Goal: Task Accomplishment & Management: Complete application form

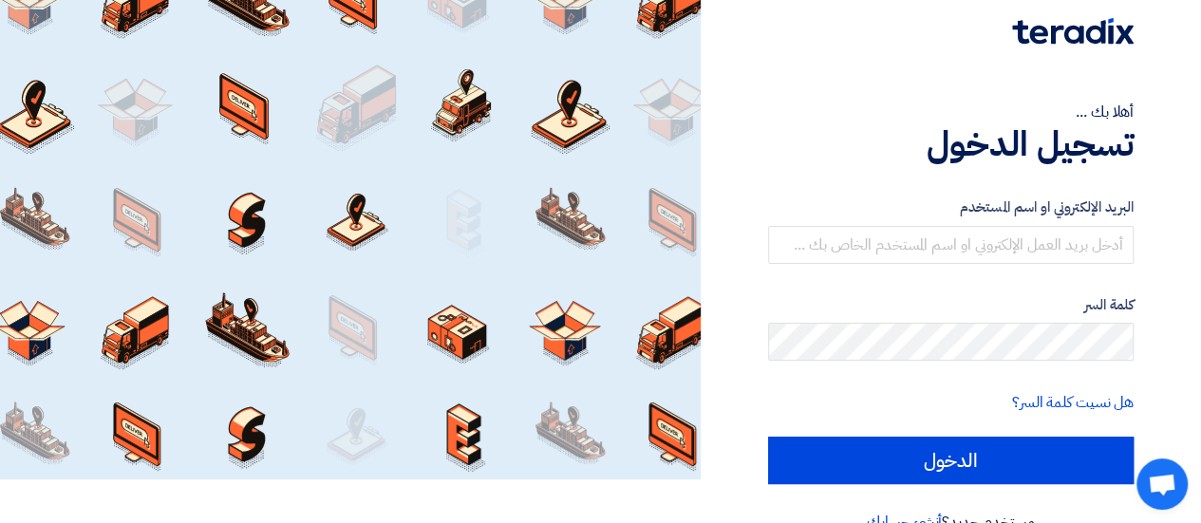
scroll to position [84, 0]
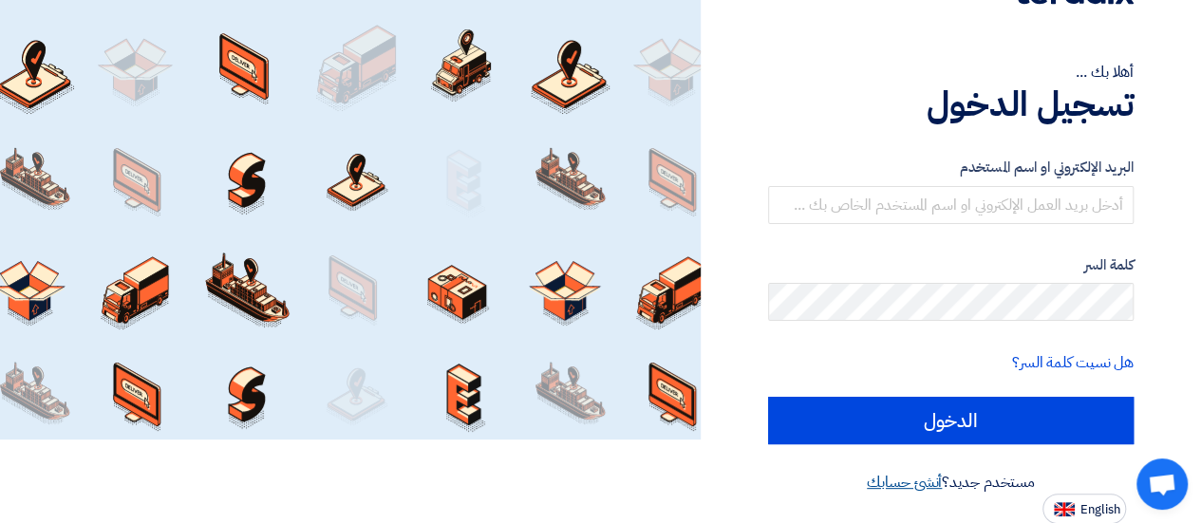
click at [910, 483] on link "أنشئ حسابك" at bounding box center [904, 482] width 75 height 23
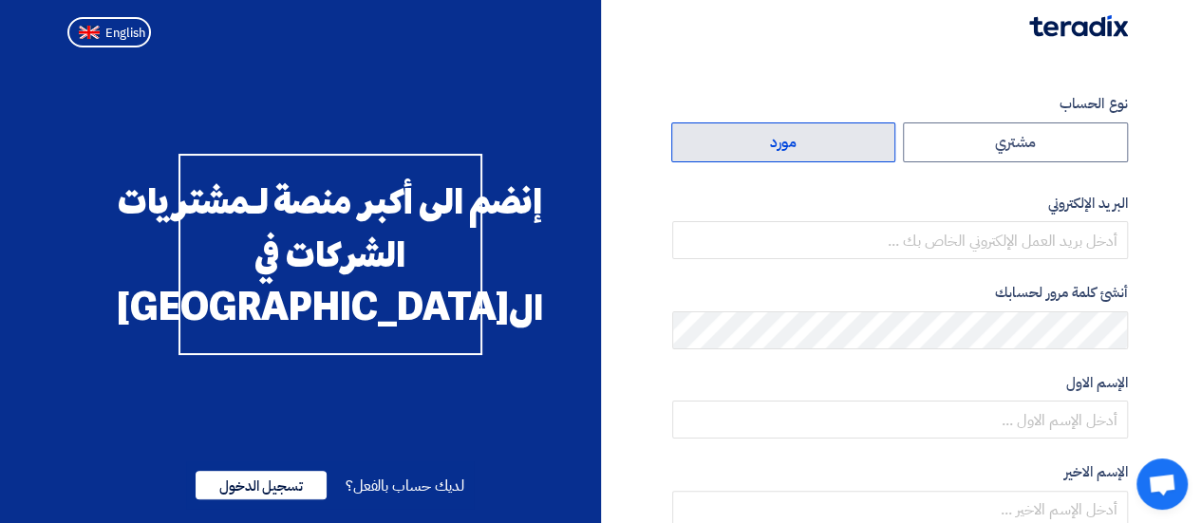
click at [857, 160] on label "مورد" at bounding box center [783, 143] width 225 height 40
click at [857, 160] on input "مورد" at bounding box center [783, 142] width 223 height 38
radio input "true"
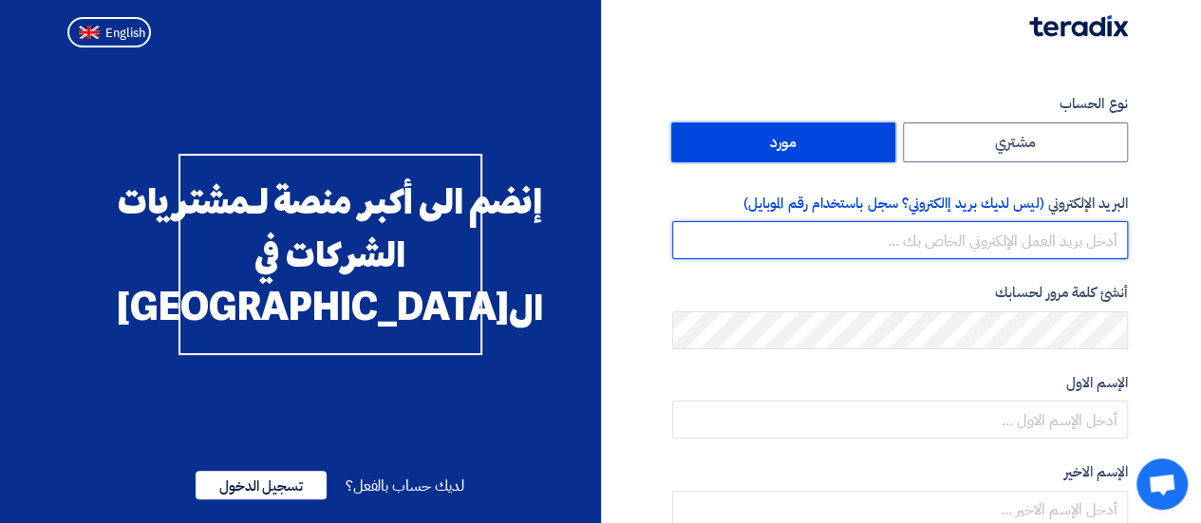
drag, startPoint x: 990, startPoint y: 242, endPoint x: 1050, endPoint y: 288, distance: 76.0
click at [990, 242] on input "email" at bounding box center [900, 240] width 456 height 38
type input "[PERSON_NAME][EMAIL_ADDRESS][DOMAIN_NAME]"
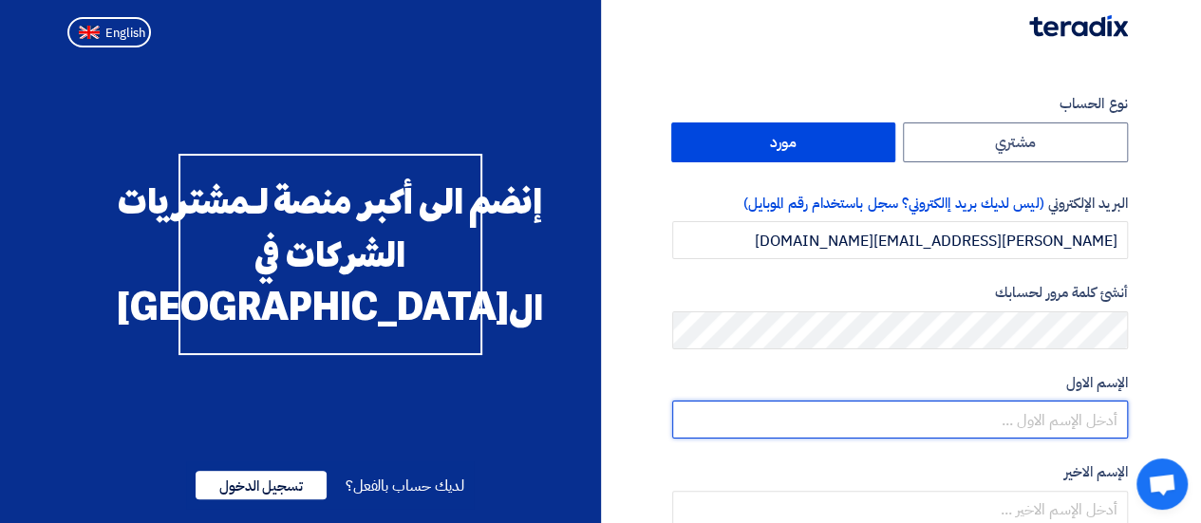
click at [899, 404] on input "text" at bounding box center [900, 420] width 456 height 38
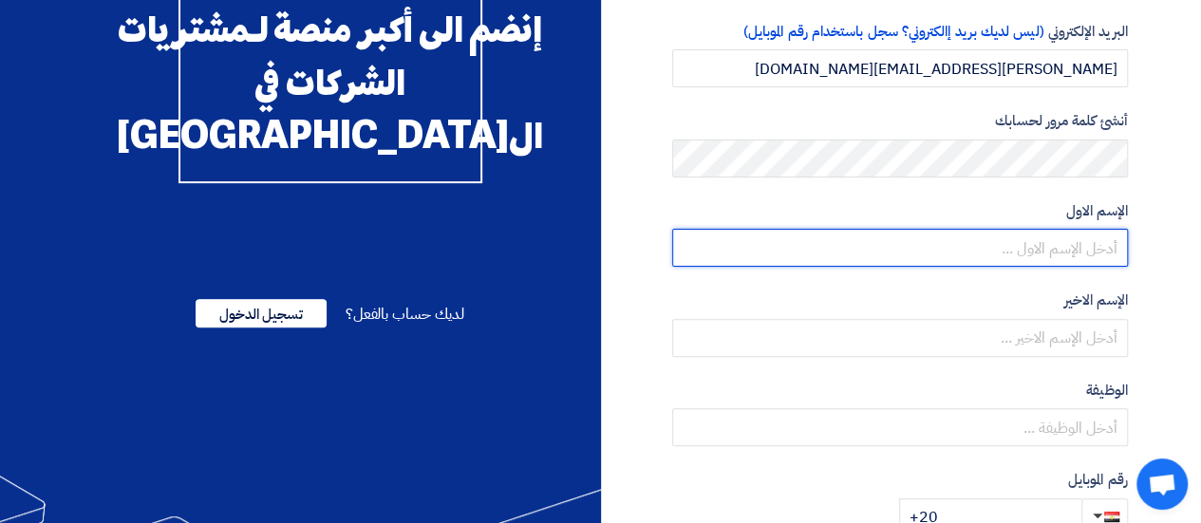
scroll to position [190, 0]
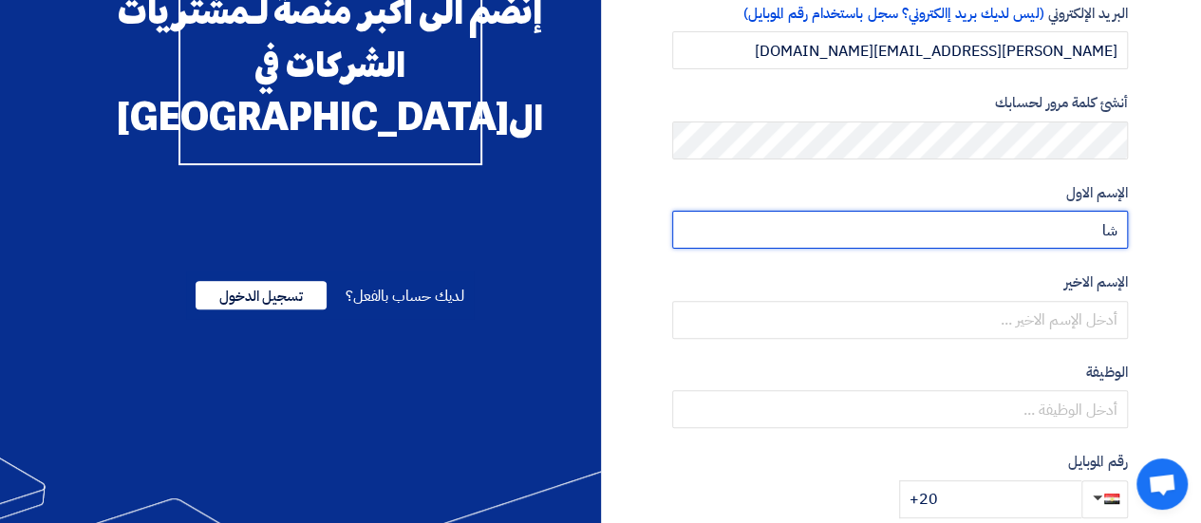
type input "ش"
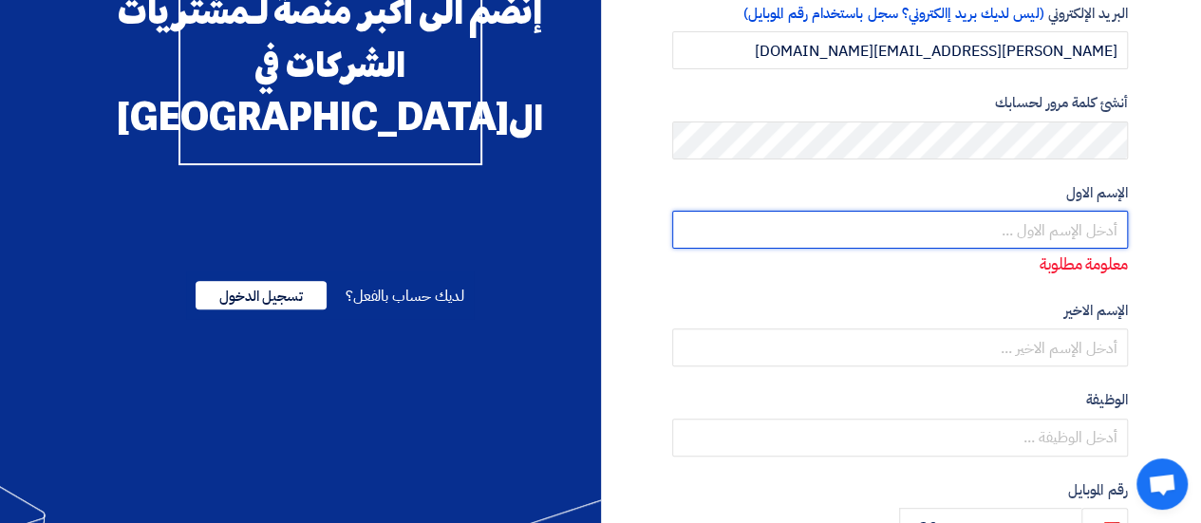
click at [1023, 230] on input "text" at bounding box center [900, 230] width 456 height 38
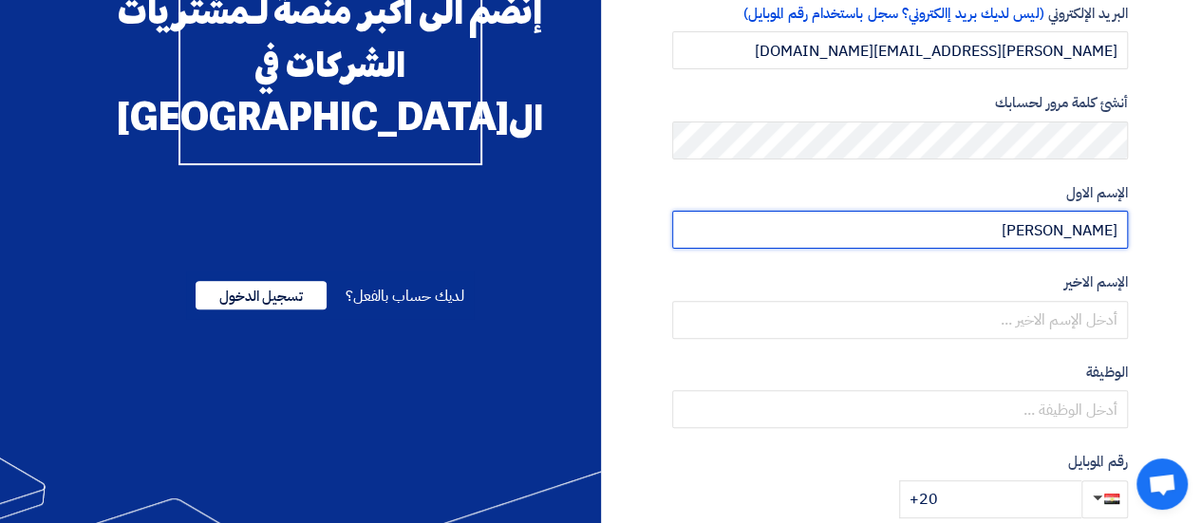
type input "[PERSON_NAME]"
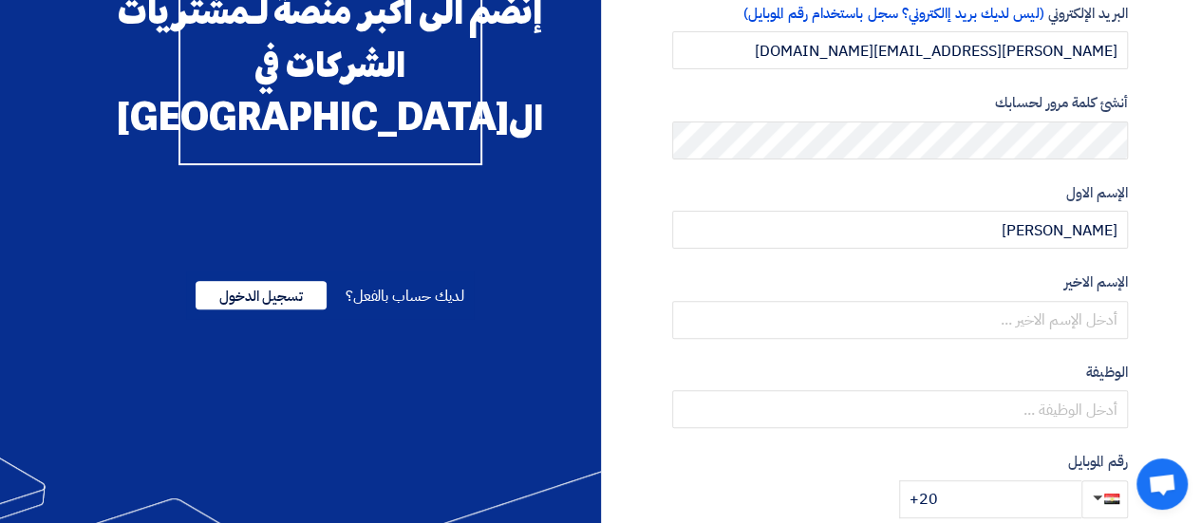
click at [1057, 288] on label "الإسم الاخير" at bounding box center [900, 283] width 456 height 22
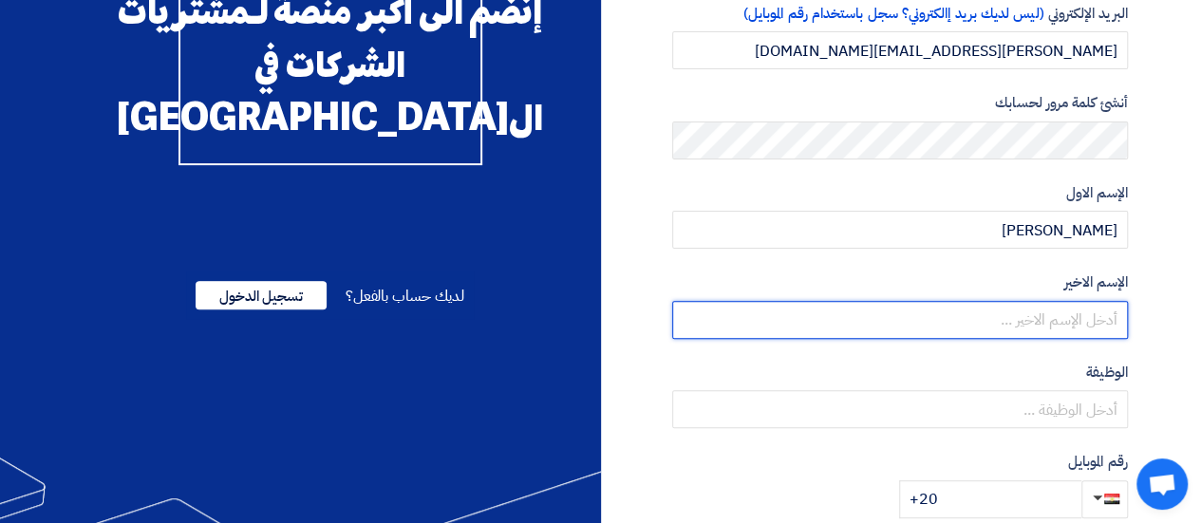
click at [996, 322] on input "text" at bounding box center [900, 320] width 456 height 38
type input "w"
type input "essam"
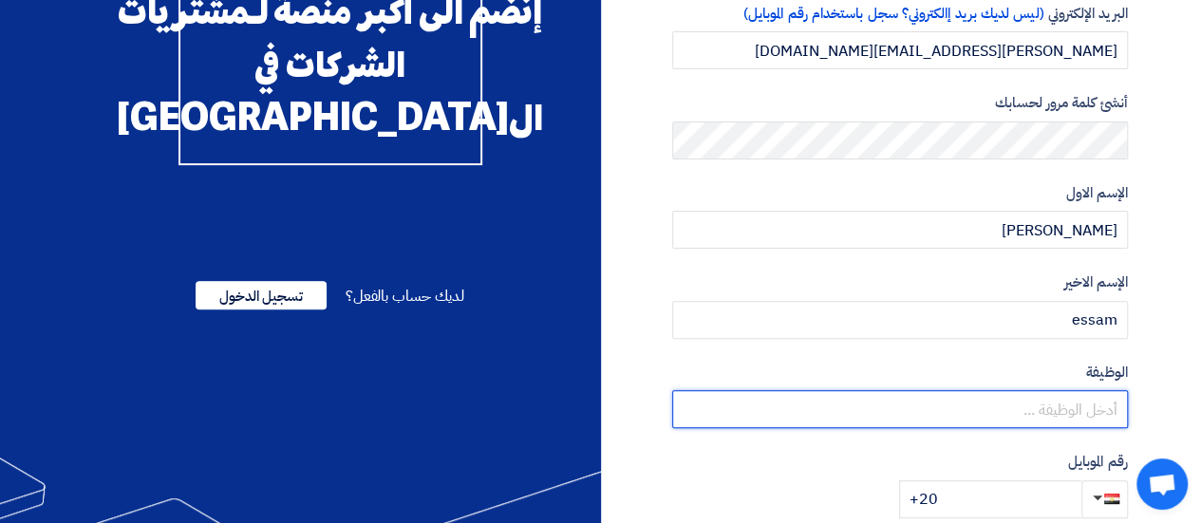
click at [982, 397] on input "text" at bounding box center [900, 409] width 456 height 38
type input "s"
drag, startPoint x: 1097, startPoint y: 413, endPoint x: 1087, endPoint y: 412, distance: 10.5
click at [1087, 412] on input "selas" at bounding box center [900, 409] width 456 height 38
click at [1106, 416] on input "salas" at bounding box center [900, 409] width 456 height 38
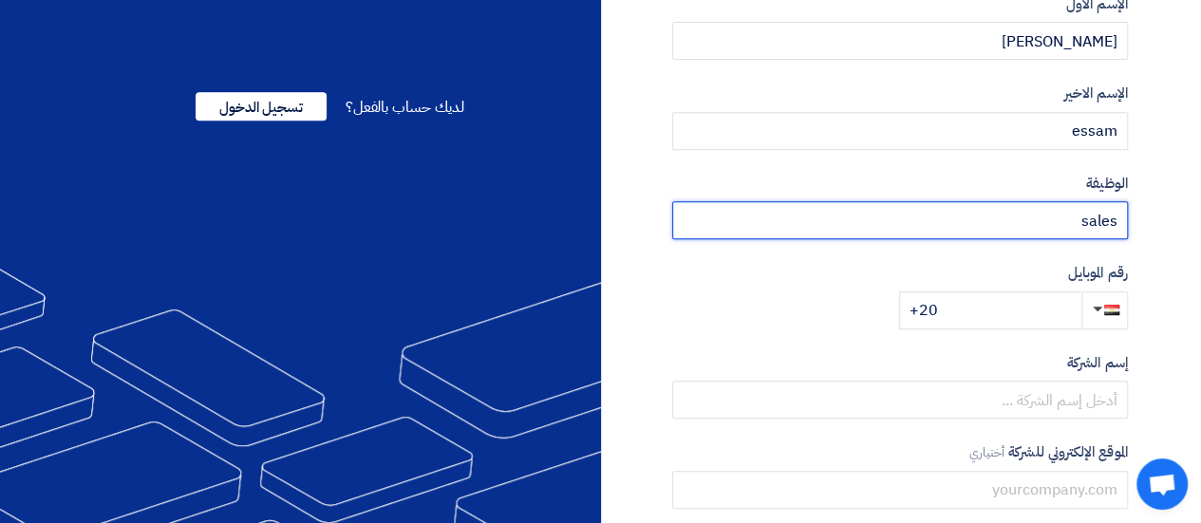
scroll to position [380, 0]
type input "sales"
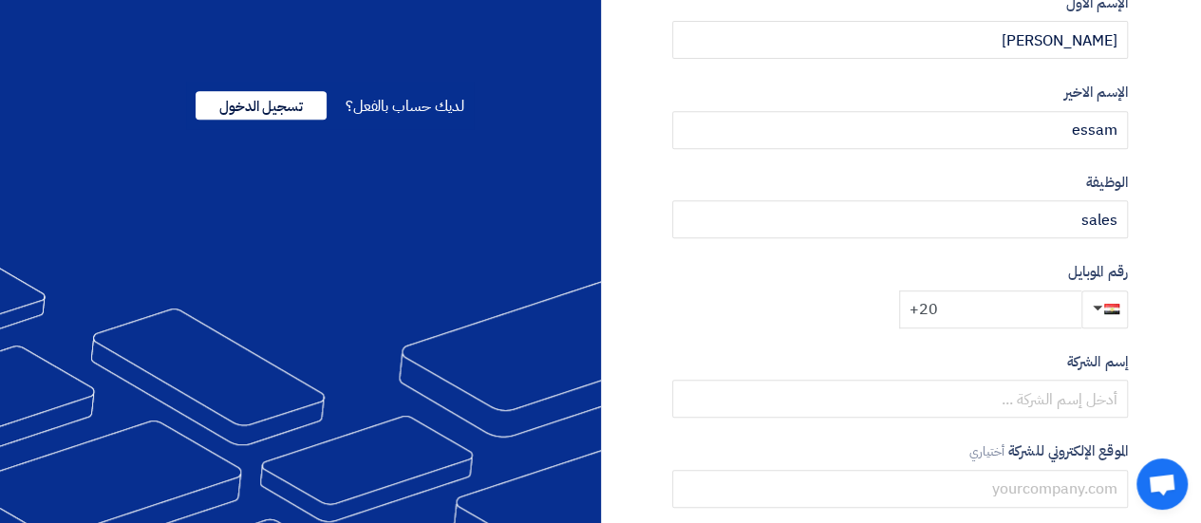
click at [1040, 302] on input "+20" at bounding box center [990, 310] width 182 height 38
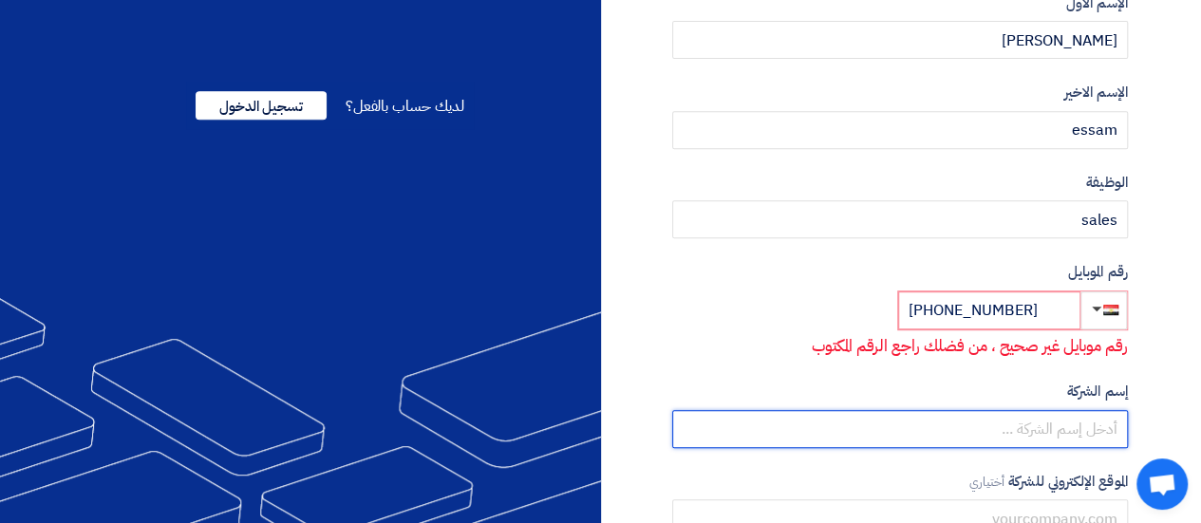
click at [937, 420] on input "text" at bounding box center [900, 429] width 456 height 38
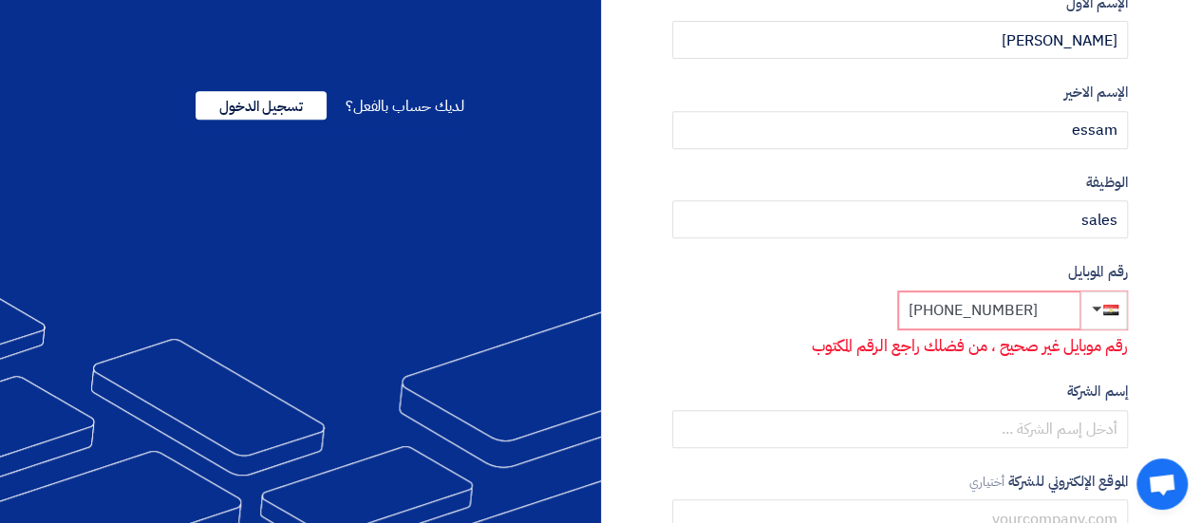
click at [940, 310] on input "[PHONE_NUMBER]" at bounding box center [989, 311] width 182 height 38
click at [959, 350] on p "رقم موبايل غير صحيح ، من فضلك راجع الرقم المكتوب" at bounding box center [900, 346] width 455 height 25
click at [952, 383] on label "إسم الشركة" at bounding box center [900, 392] width 456 height 22
click at [971, 303] on input "[PHONE_NUMBER]" at bounding box center [989, 311] width 182 height 38
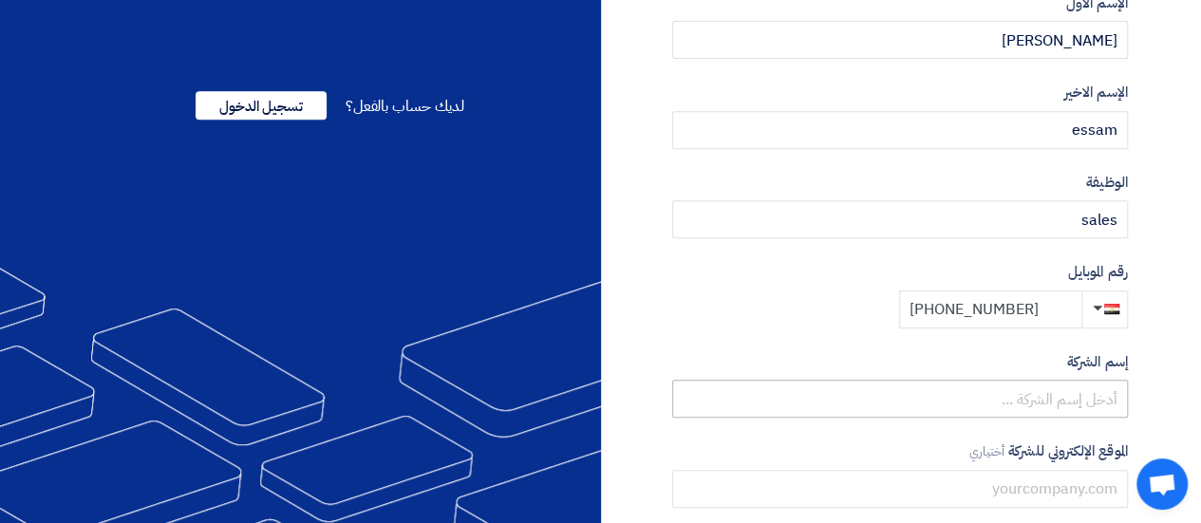
type input "[PHONE_NUMBER]"
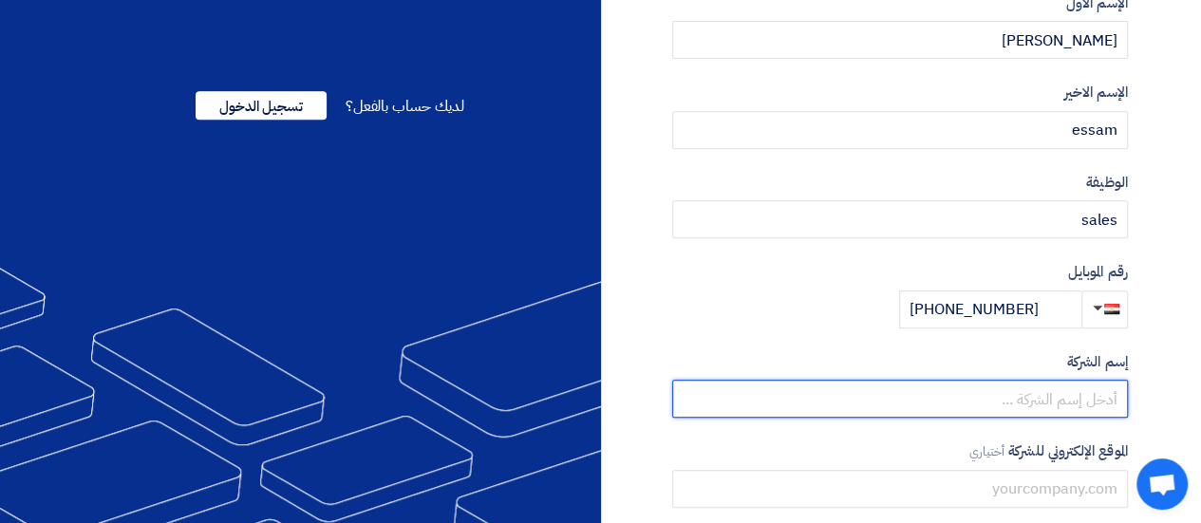
click at [971, 394] on input "text" at bounding box center [900, 399] width 456 height 38
type input "h"
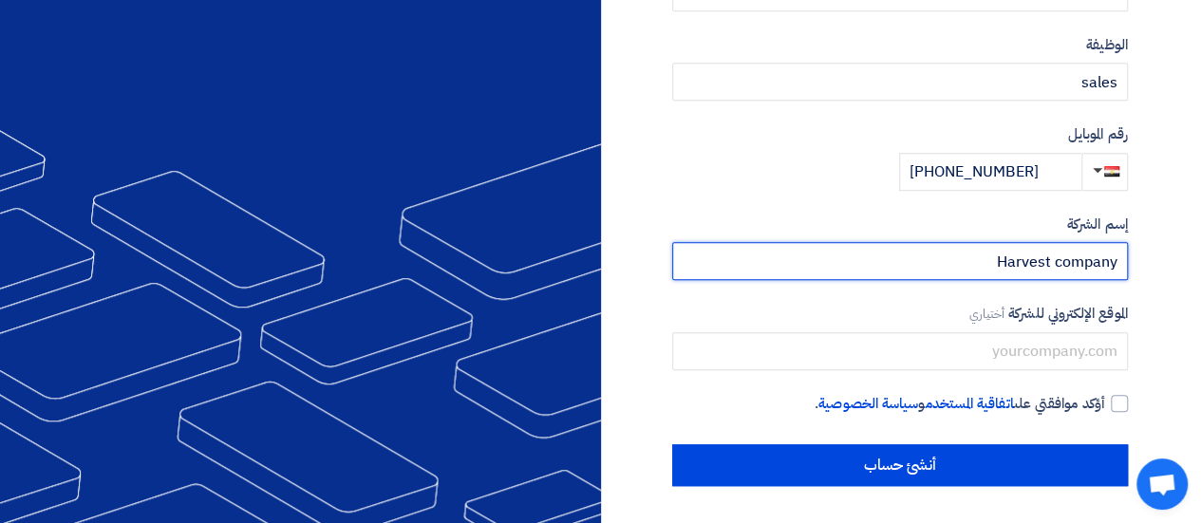
type input "Harvest company"
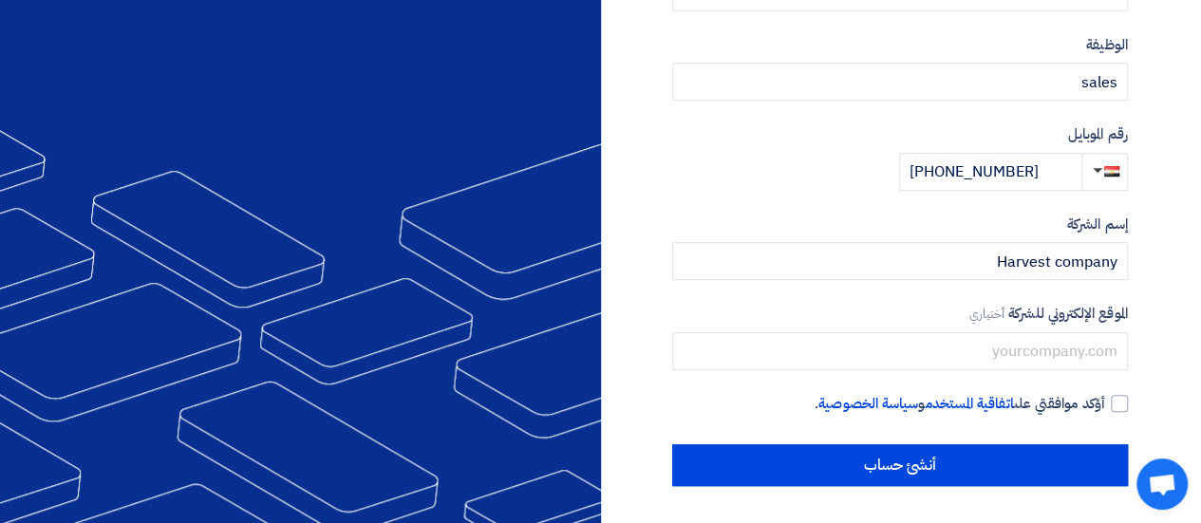
click at [936, 327] on div "الموقع الإلكتروني للشركة أختياري" at bounding box center [900, 336] width 456 height 67
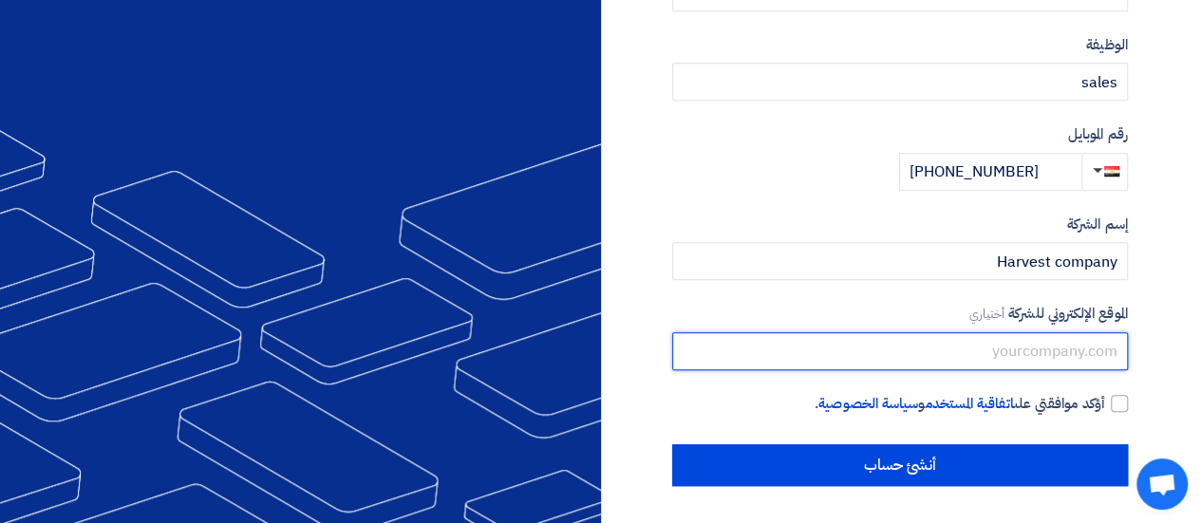
click at [933, 340] on input "text" at bounding box center [900, 351] width 456 height 38
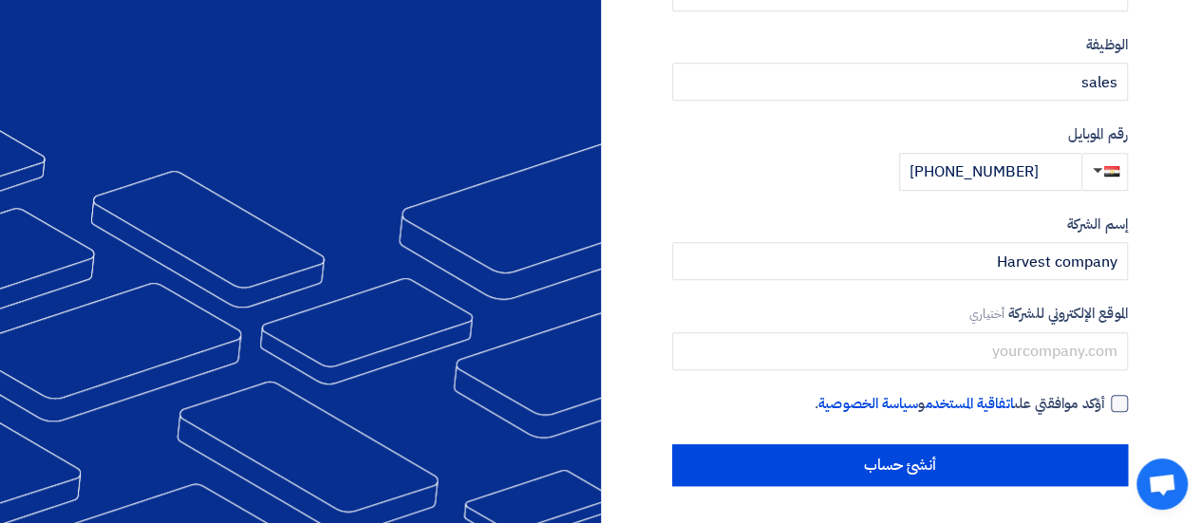
click at [1117, 406] on div at bounding box center [1119, 403] width 17 height 17
click at [1106, 406] on input "أؤكد موافقتي على اتفاقية المستخدم و سياسة الخصوصية ." at bounding box center [878, 412] width 456 height 38
checkbox input "true"
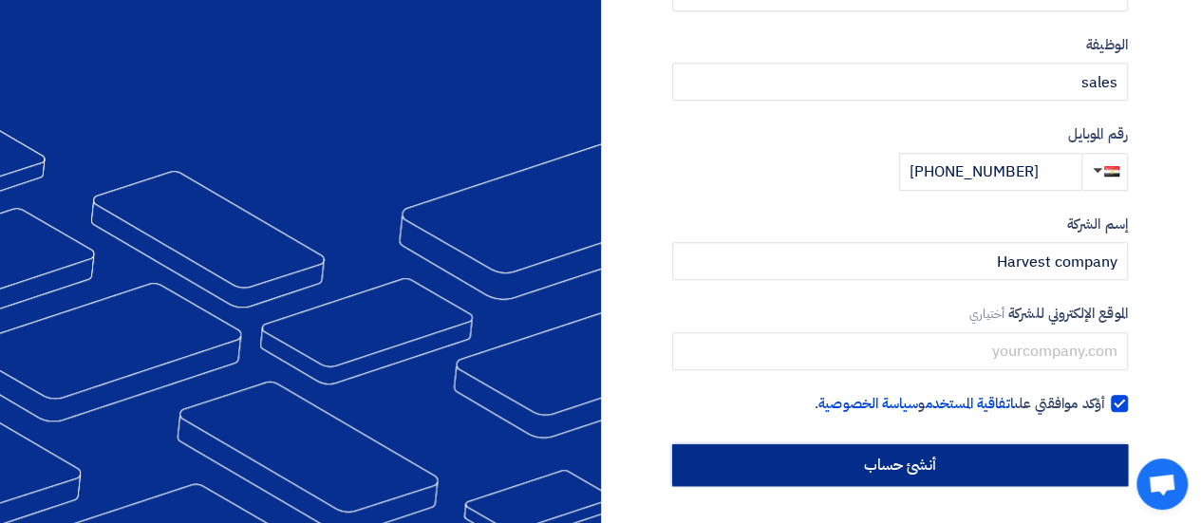
click at [909, 466] on input "أنشئ حساب" at bounding box center [900, 465] width 456 height 42
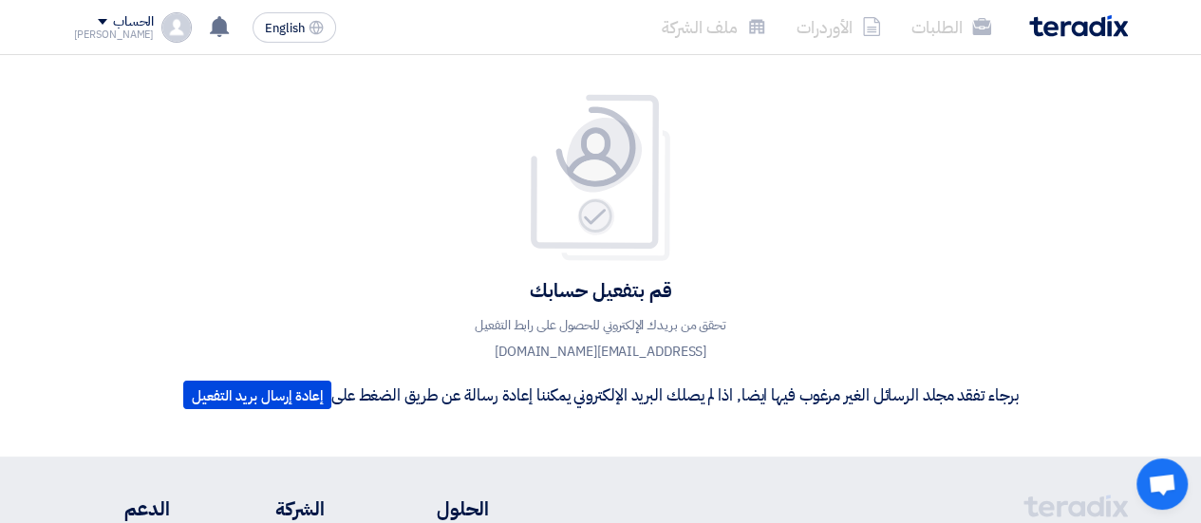
click at [310, 235] on div "قم بتفعيل حسابك تحقق من بريدك الإلكتروني للحصول على رابط التفعيل [EMAIL_ADDRESS…" at bounding box center [600, 256] width 863 height 326
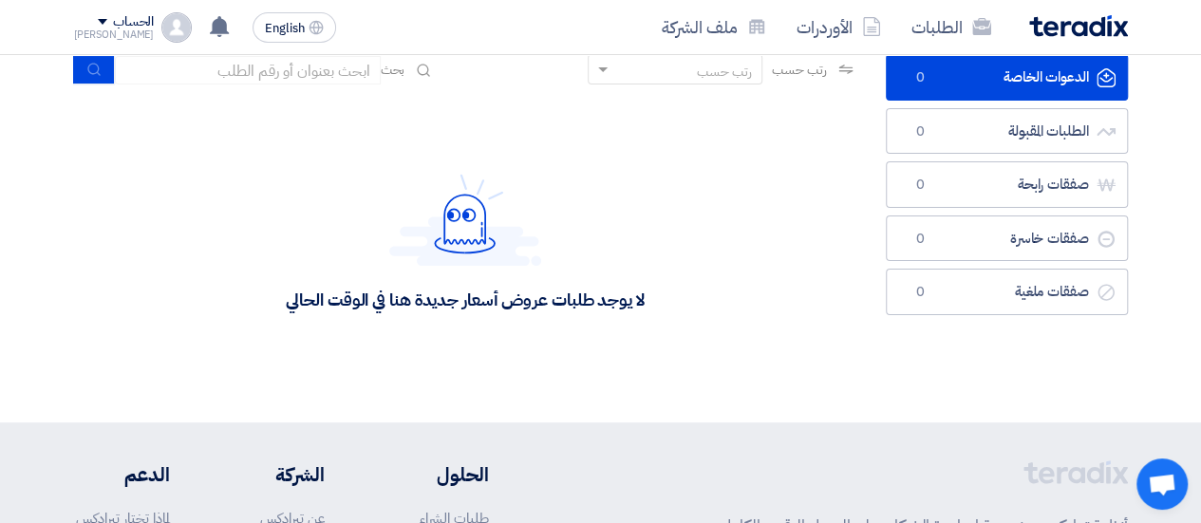
scroll to position [87, 0]
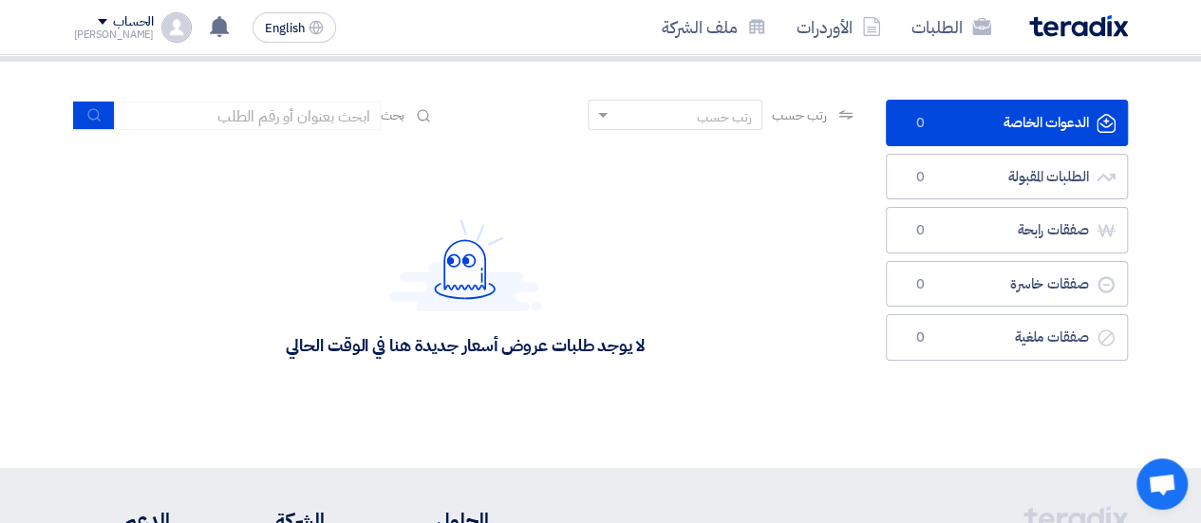
click at [87, 27] on div "الحساب" at bounding box center [114, 22] width 81 height 16
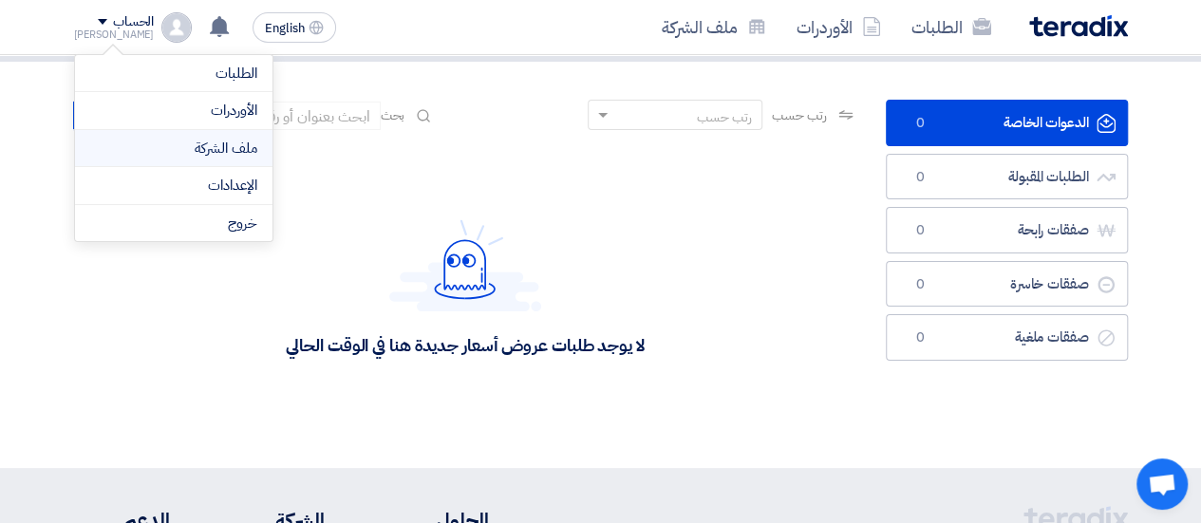
click at [165, 140] on link "ملف الشركة" at bounding box center [173, 149] width 167 height 22
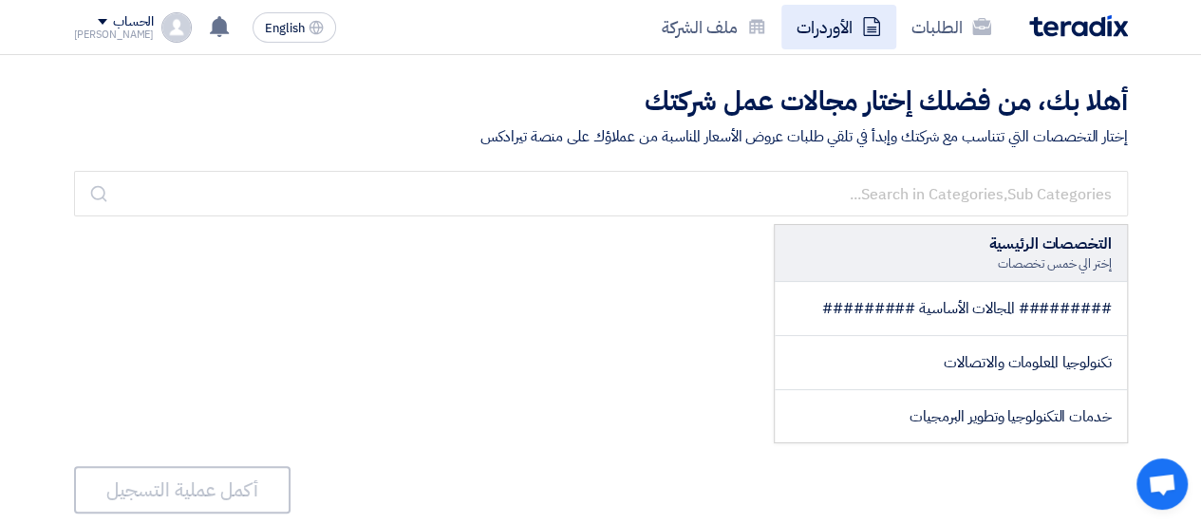
click at [816, 31] on link "الأوردرات" at bounding box center [839, 27] width 115 height 45
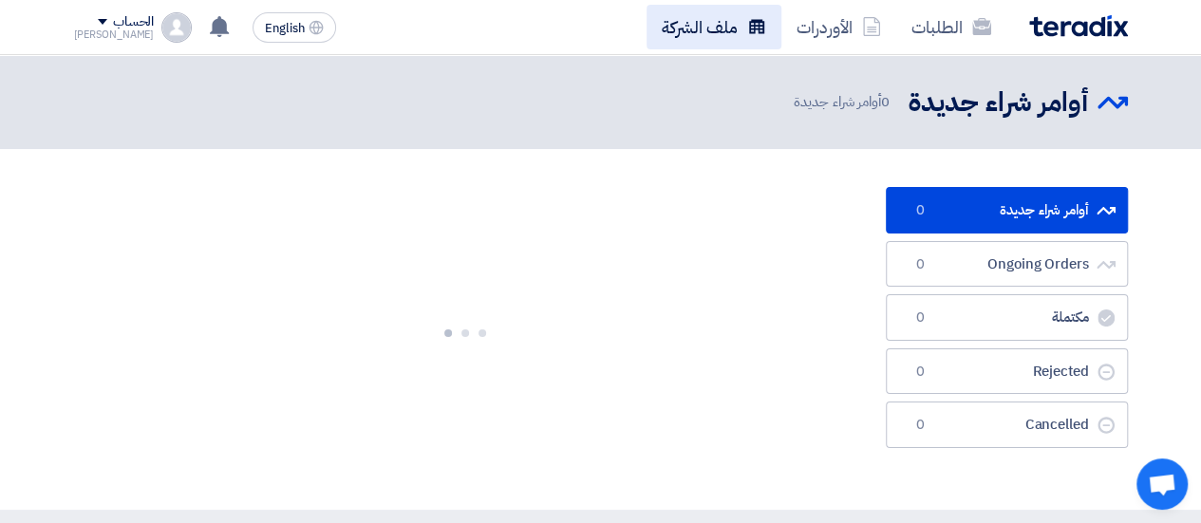
click at [686, 45] on link "ملف الشركة" at bounding box center [714, 27] width 135 height 45
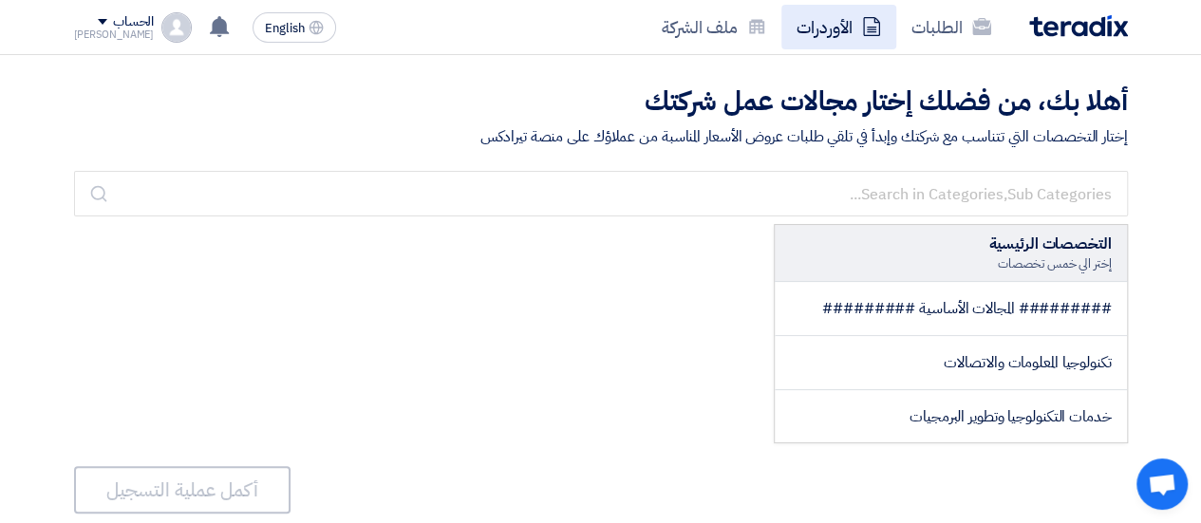
click at [792, 16] on link "الأوردرات" at bounding box center [839, 27] width 115 height 45
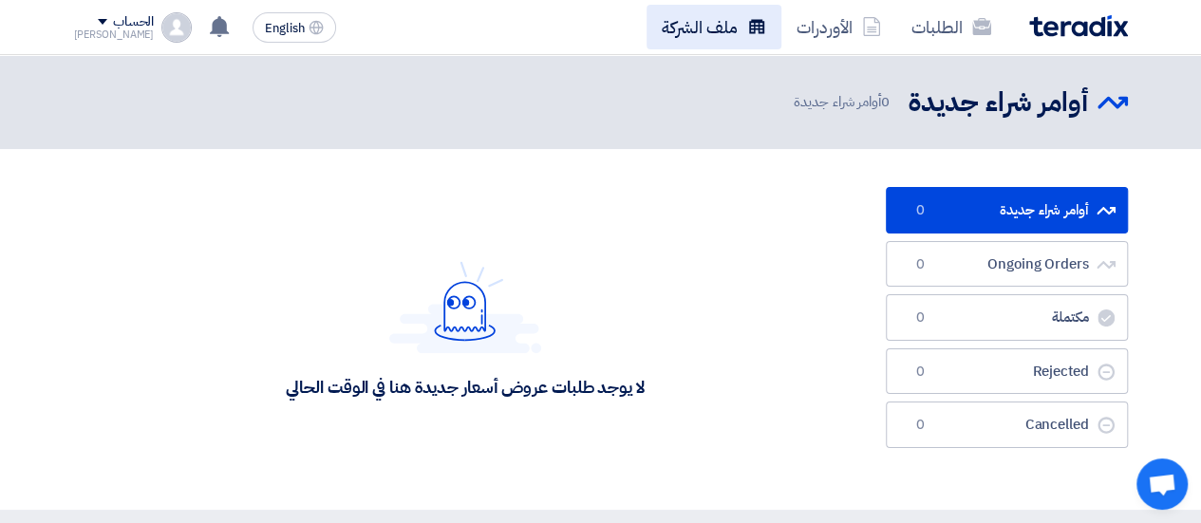
click at [748, 24] on icon at bounding box center [756, 26] width 19 height 19
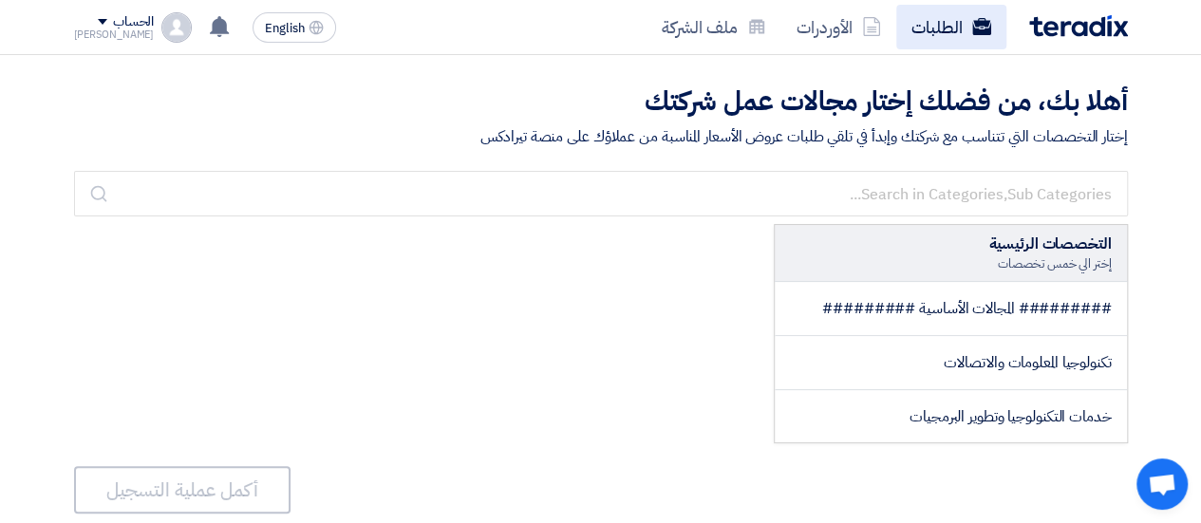
click at [952, 38] on link "الطلبات" at bounding box center [952, 27] width 110 height 45
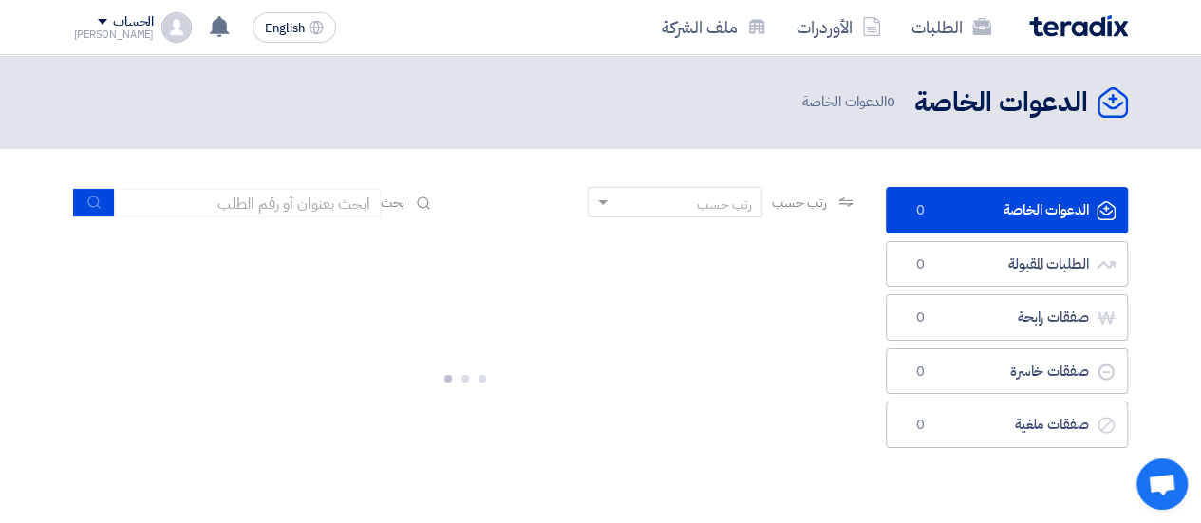
click at [1066, 26] on img at bounding box center [1079, 26] width 99 height 22
click at [111, 30] on div "[PERSON_NAME]" at bounding box center [114, 34] width 81 height 10
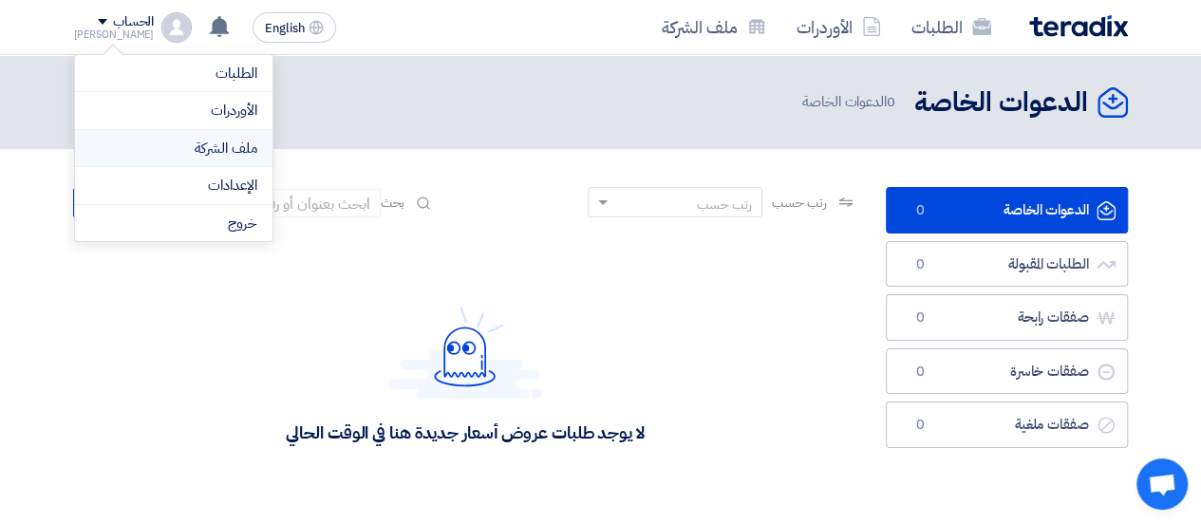
click at [163, 151] on link "ملف الشركة" at bounding box center [173, 149] width 167 height 22
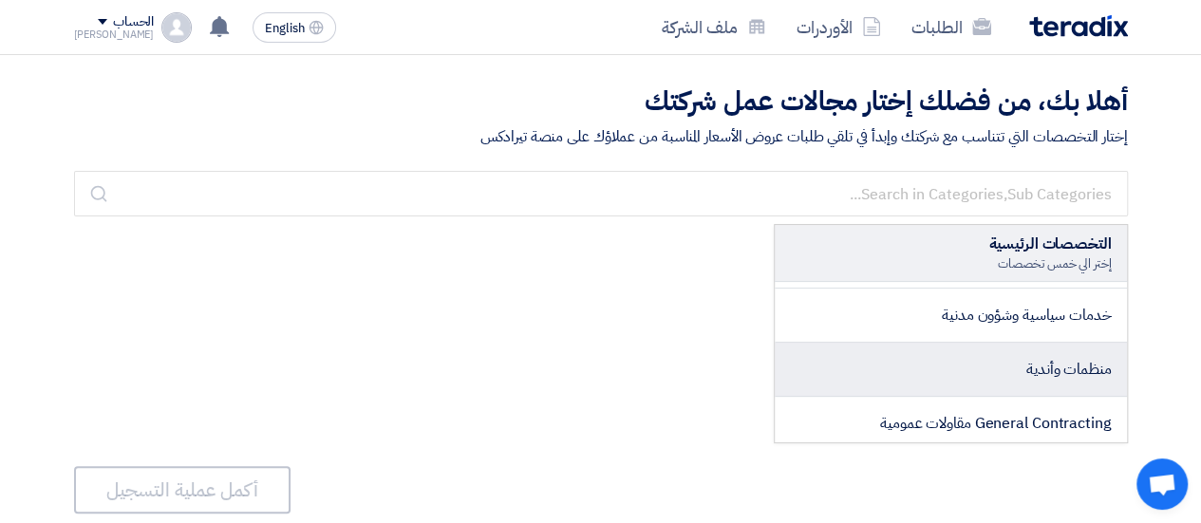
scroll to position [3282, 0]
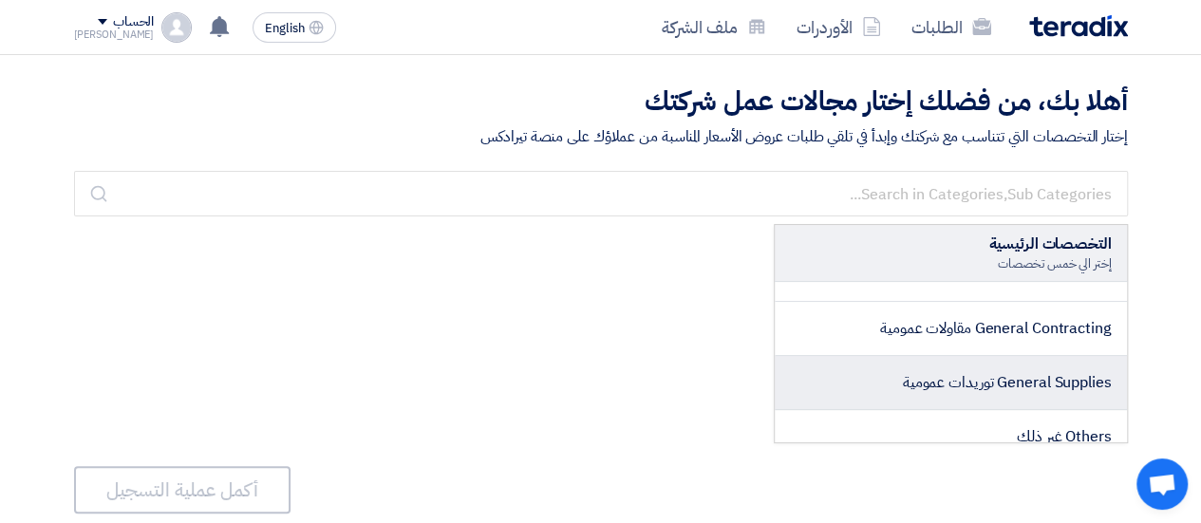
click at [1001, 372] on span "General Supplies توريدات عمومية" at bounding box center [1007, 382] width 209 height 23
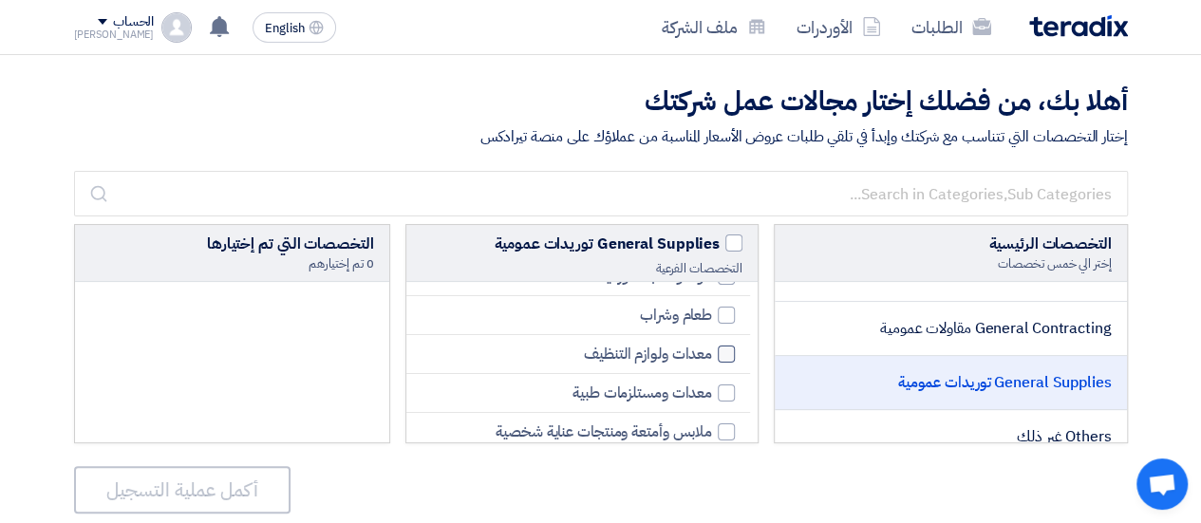
scroll to position [190, 0]
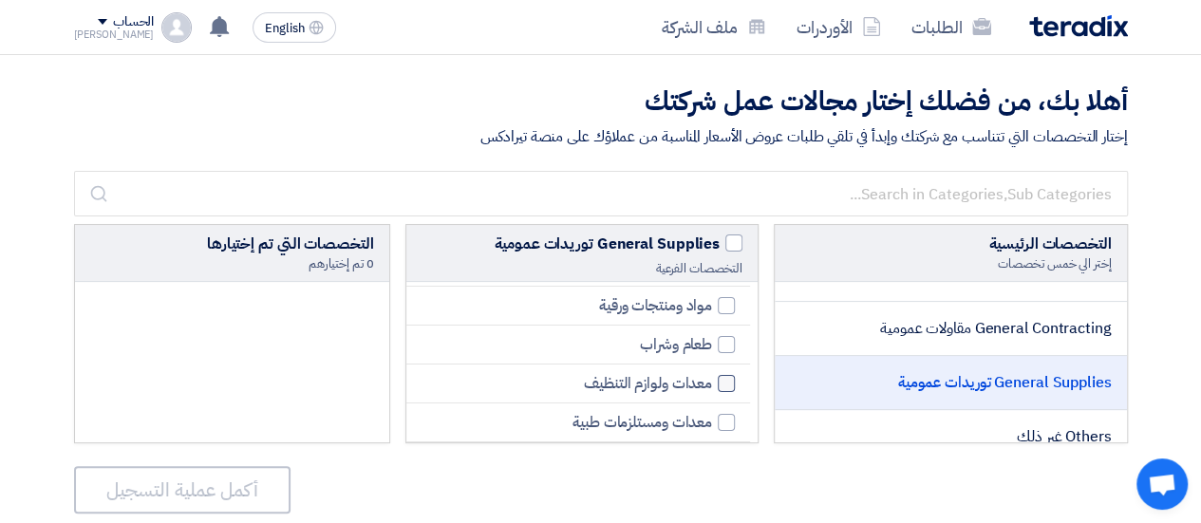
click at [639, 384] on span "معدات ولوازم التنظيف" at bounding box center [648, 383] width 128 height 23
click at [700, 384] on input "معدات ولوازم التنظيف" at bounding box center [706, 384] width 12 height 12
checkbox input "true"
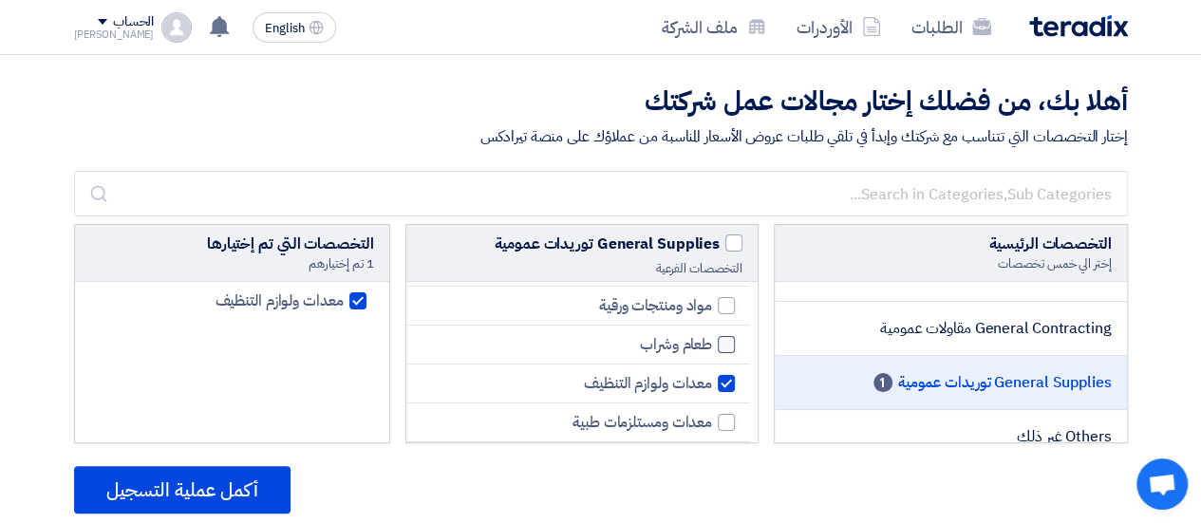
click at [708, 338] on span "طعام وشراب" at bounding box center [676, 344] width 72 height 23
click at [708, 339] on input "طعام وشراب" at bounding box center [706, 345] width 12 height 12
checkbox input "true"
click at [632, 307] on span "مواد ومنتجات ورقية" at bounding box center [655, 305] width 113 height 23
click at [700, 307] on input "مواد ومنتجات ورقية" at bounding box center [706, 306] width 12 height 12
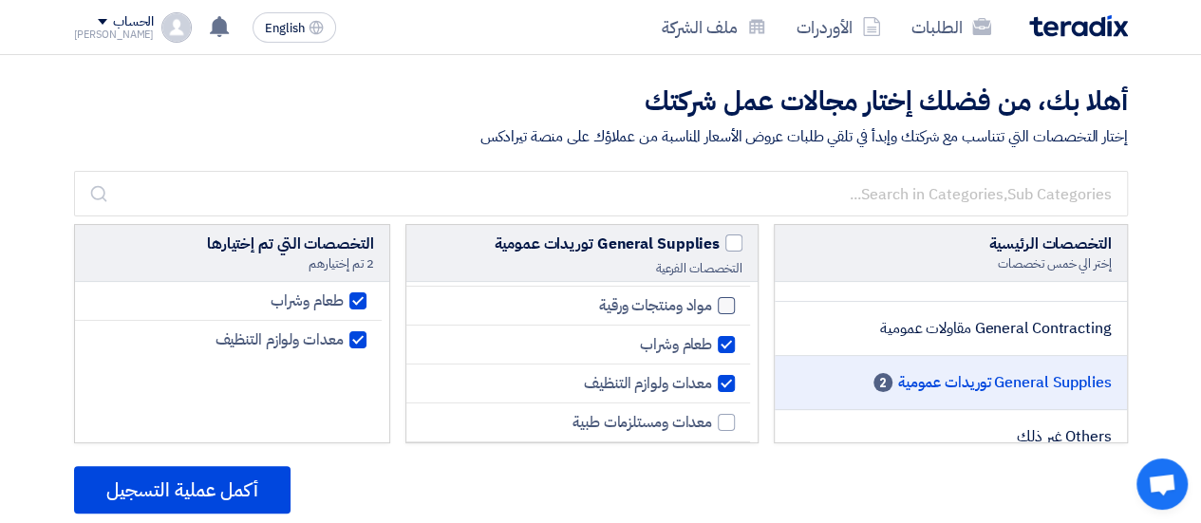
checkbox input "true"
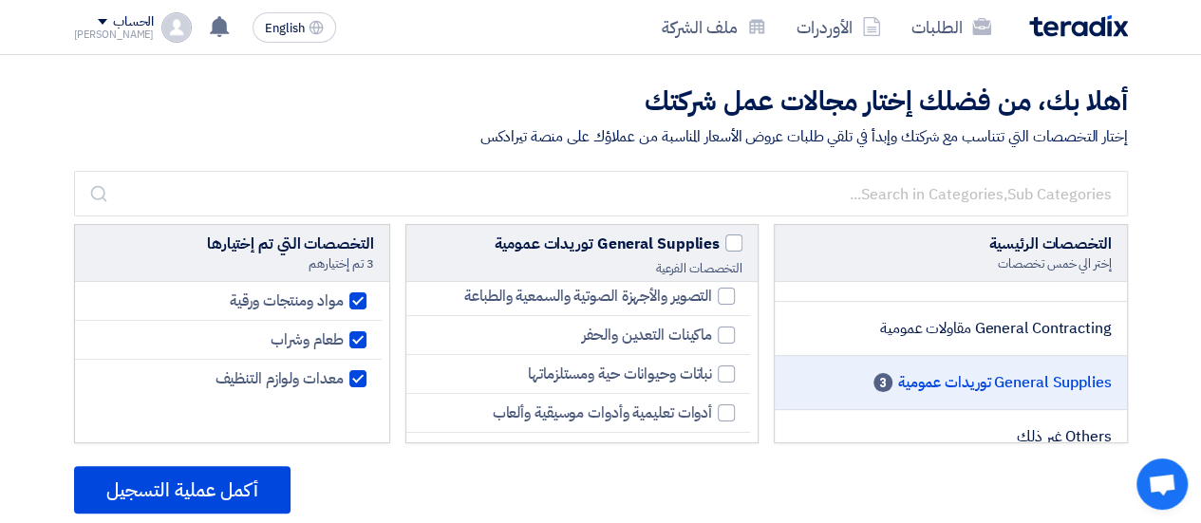
scroll to position [1243, 0]
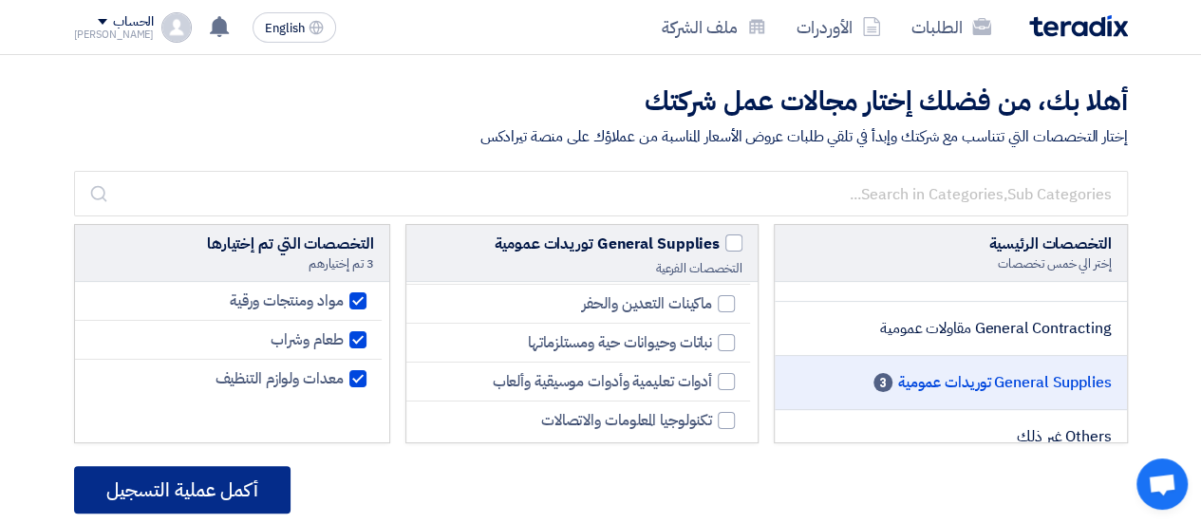
click at [277, 480] on button "أكمل عملية التسجيل" at bounding box center [182, 489] width 217 height 47
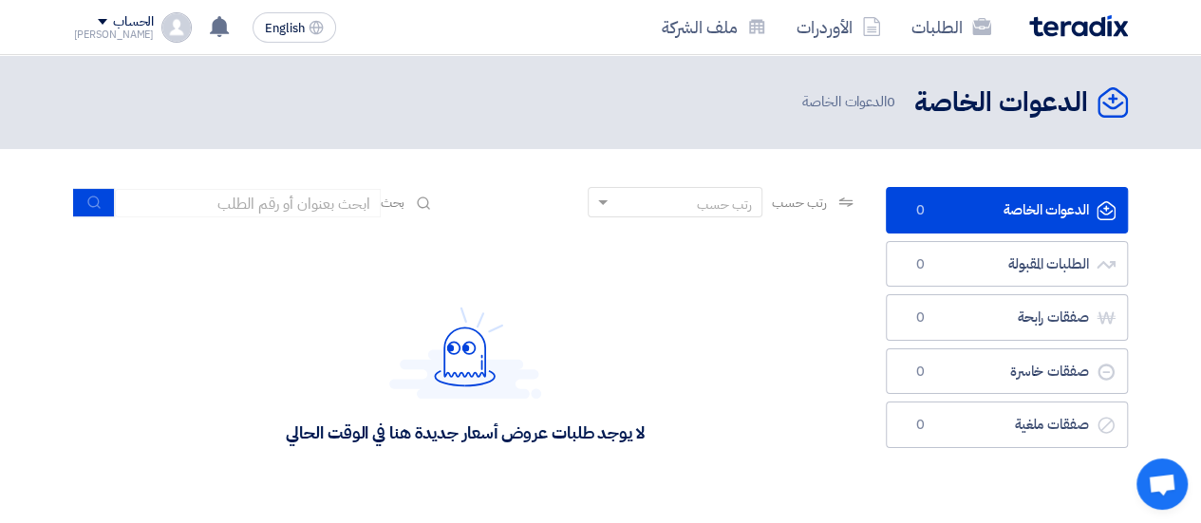
click at [121, 4] on div "الطلبات الأوردرات ملف الشركة English EN لا توجد إشعارات جديدة لديك الحساب Ahmed" at bounding box center [601, 27] width 1083 height 54
click at [117, 20] on div "الحساب" at bounding box center [133, 22] width 41 height 16
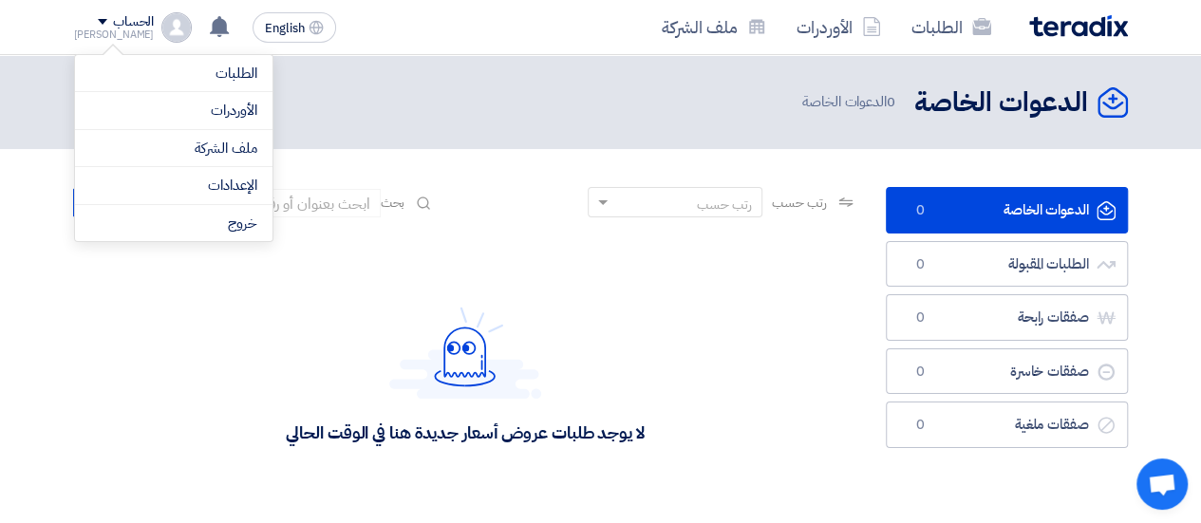
click at [188, 172] on li "الإعدادات" at bounding box center [174, 186] width 198 height 38
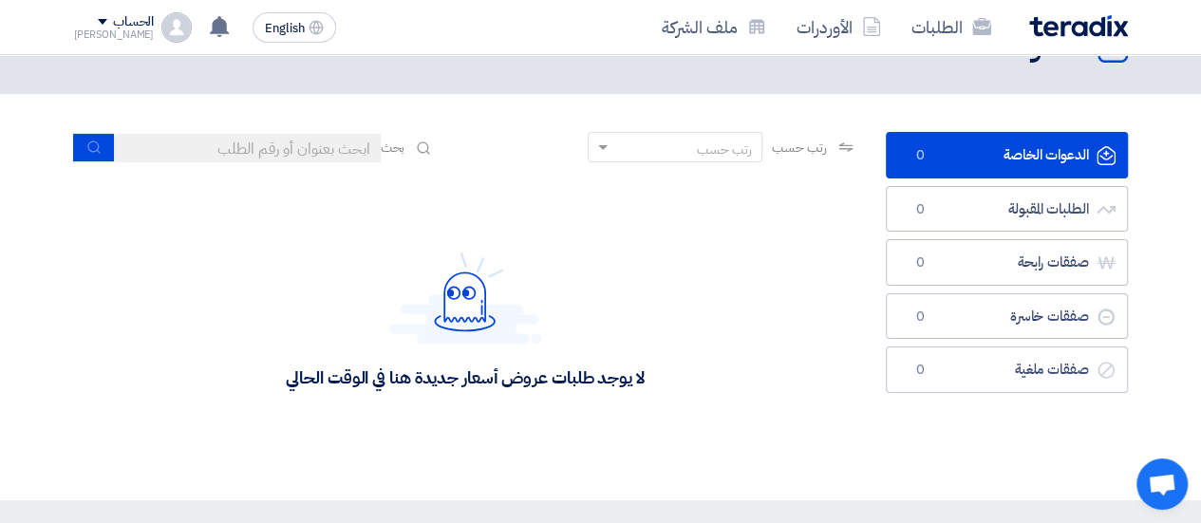
scroll to position [95, 0]
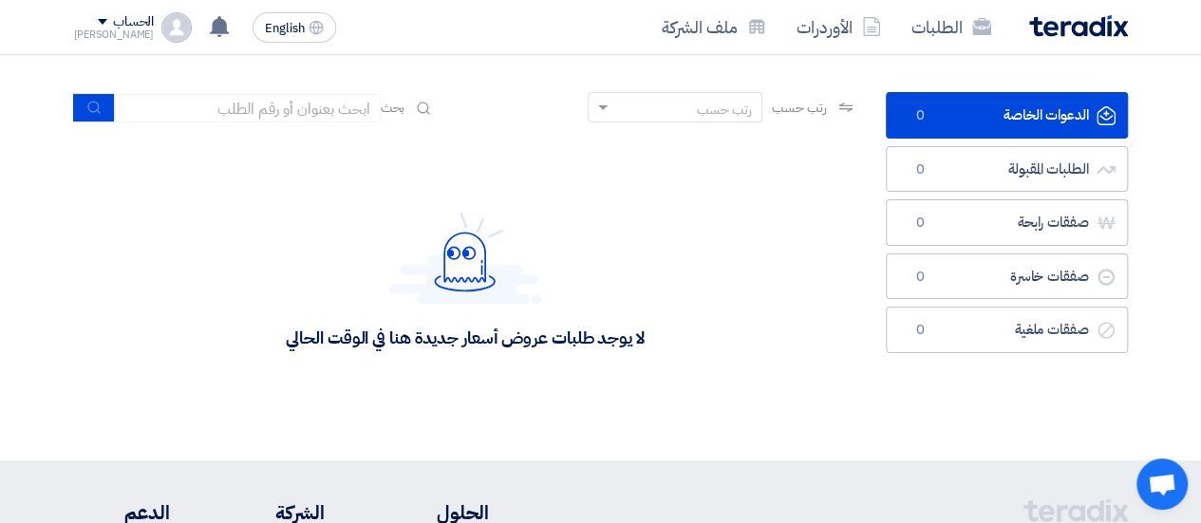
click at [121, 29] on div "[PERSON_NAME]" at bounding box center [114, 34] width 81 height 10
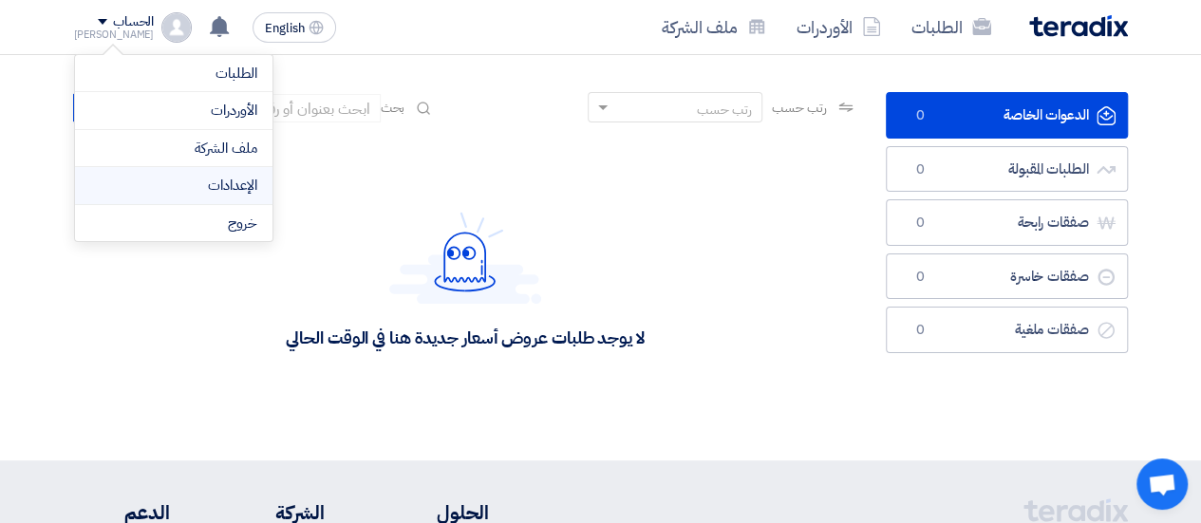
click at [171, 176] on link "الإعدادات" at bounding box center [173, 186] width 167 height 22
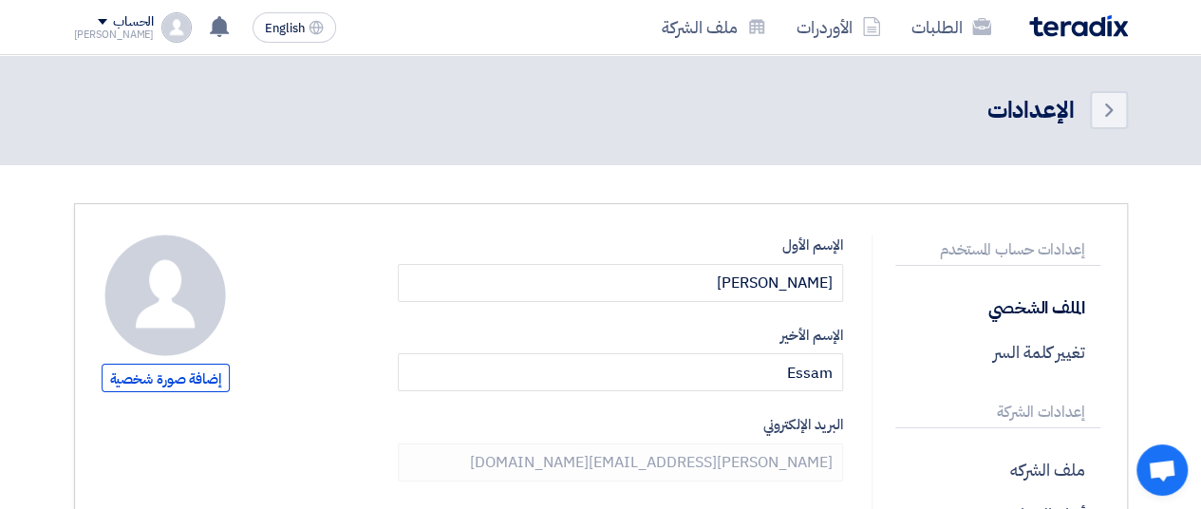
click at [111, 29] on div "[PERSON_NAME]" at bounding box center [114, 34] width 81 height 10
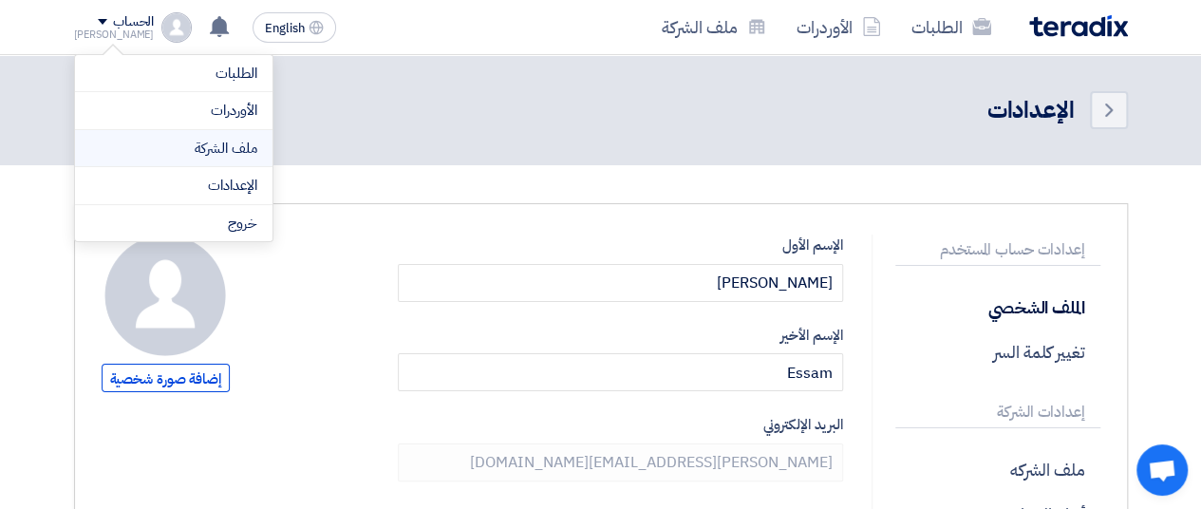
click at [167, 138] on link "ملف الشركة" at bounding box center [173, 149] width 167 height 22
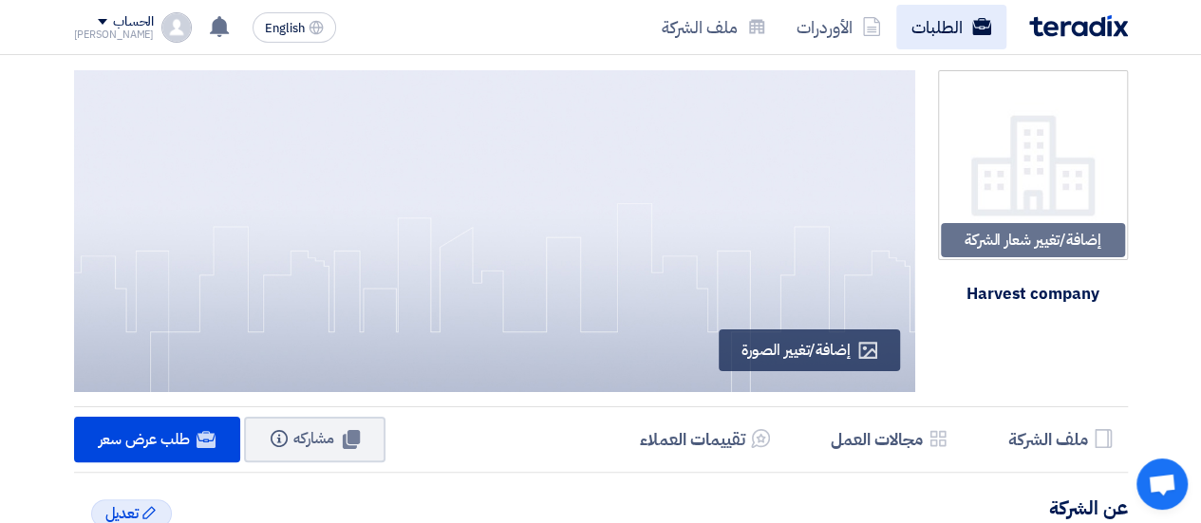
click at [911, 32] on link "الطلبات" at bounding box center [952, 27] width 110 height 45
